Goal: Information Seeking & Learning: Learn about a topic

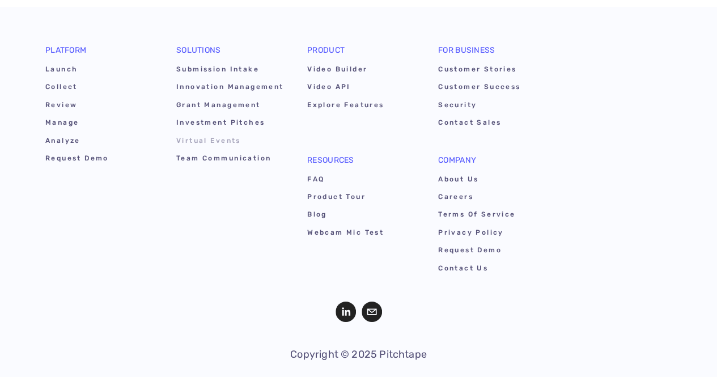
scroll to position [6363, 0]
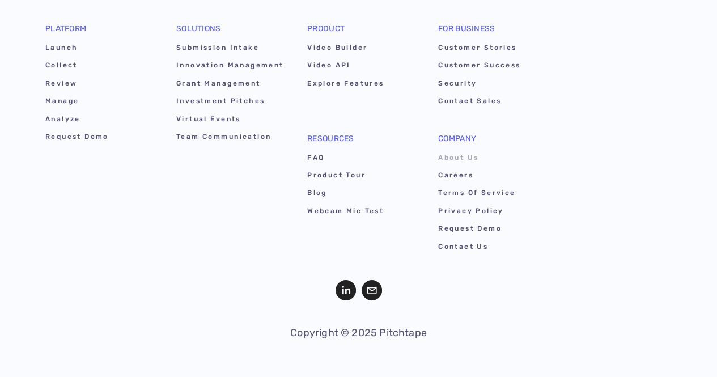
click at [447, 156] on link "About Us" at bounding box center [492, 160] width 108 height 18
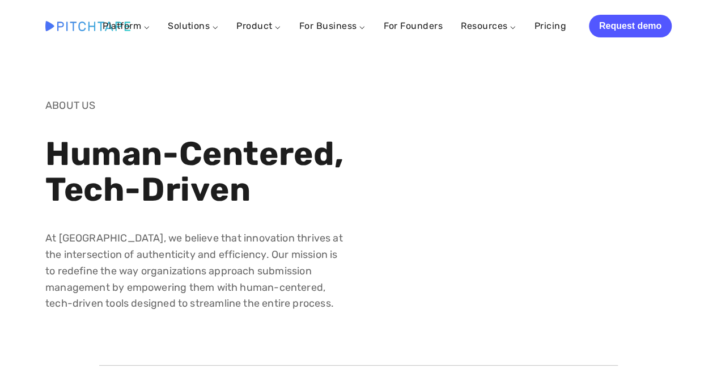
click at [447, 156] on div "ABOUT US Human-Centered, Tech-Driven At [GEOGRAPHIC_DATA], we believe that inno…" at bounding box center [359, 205] width 646 height 214
click at [430, 23] on link "For Founders" at bounding box center [413, 26] width 60 height 20
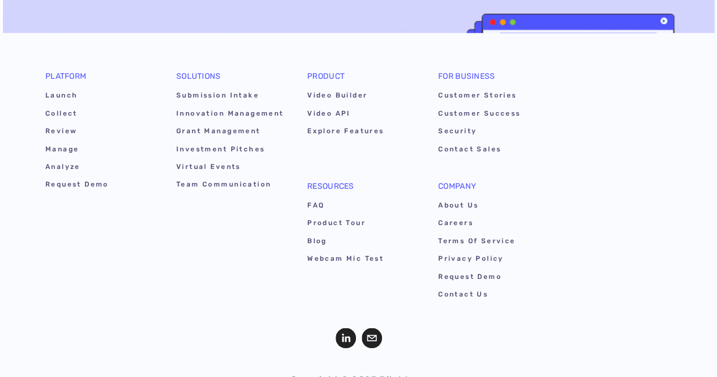
scroll to position [2783, 0]
